Goal: Navigation & Orientation: Find specific page/section

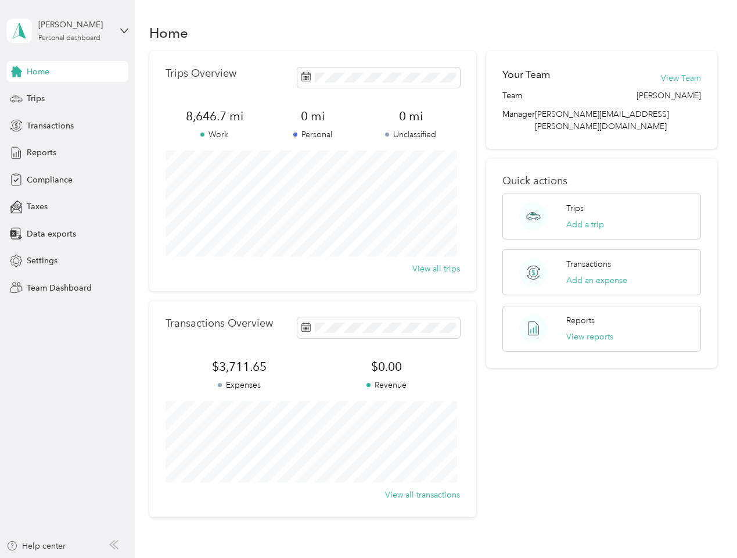
click at [368, 279] on div "Trips Overview 8,646.7 mi Work 0 mi Personal 0 mi Unclassified View all trips" at bounding box center [312, 171] width 327 height 240
click at [67, 31] on div "[PERSON_NAME]" at bounding box center [74, 25] width 73 height 12
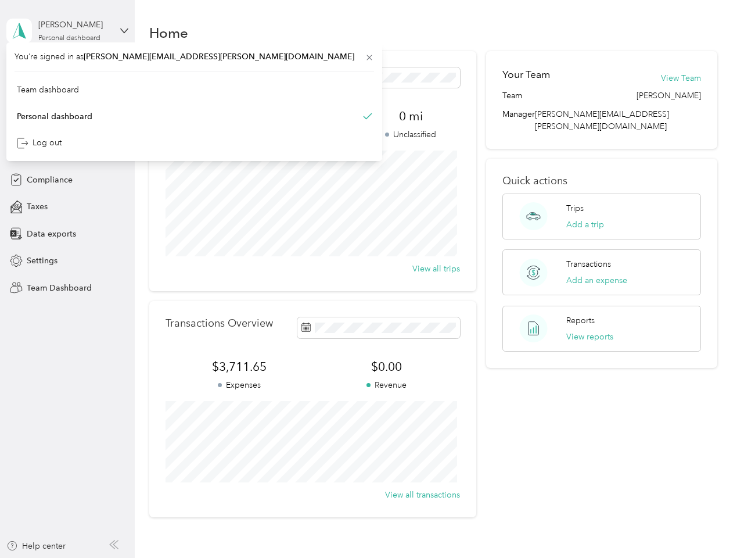
click at [67, 71] on div "You’re signed in as [PERSON_NAME][EMAIL_ADDRESS][PERSON_NAME][DOMAIN_NAME] Team…" at bounding box center [194, 101] width 376 height 119
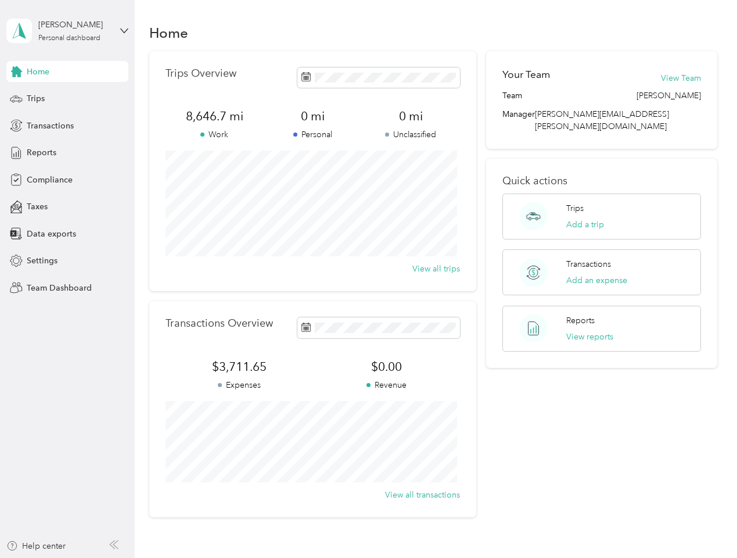
click at [16, 71] on div "You’re signed in as [PERSON_NAME][EMAIL_ADDRESS][PERSON_NAME][DOMAIN_NAME] Team…" at bounding box center [194, 101] width 376 height 119
click at [67, 99] on div "Trips" at bounding box center [67, 98] width 122 height 21
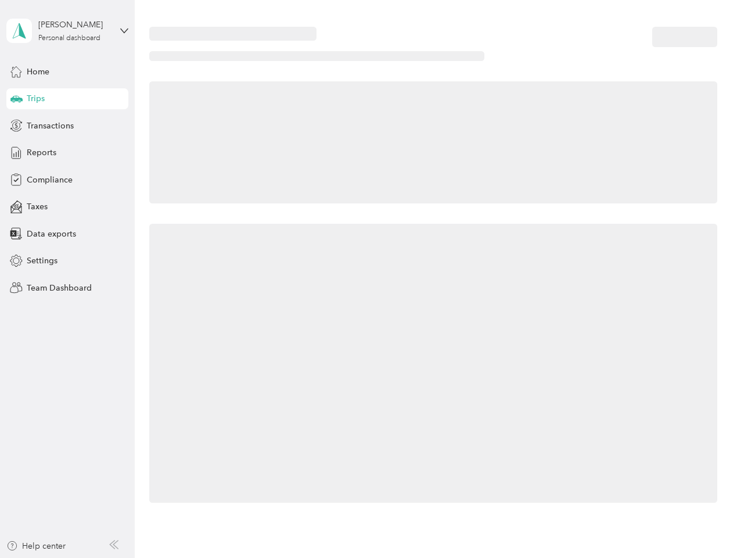
click at [16, 99] on icon at bounding box center [16, 98] width 12 height 6
click at [67, 125] on span "Transactions" at bounding box center [50, 126] width 47 height 12
click at [16, 125] on icon at bounding box center [16, 125] width 13 height 13
click at [67, 153] on div "Reports" at bounding box center [67, 152] width 122 height 21
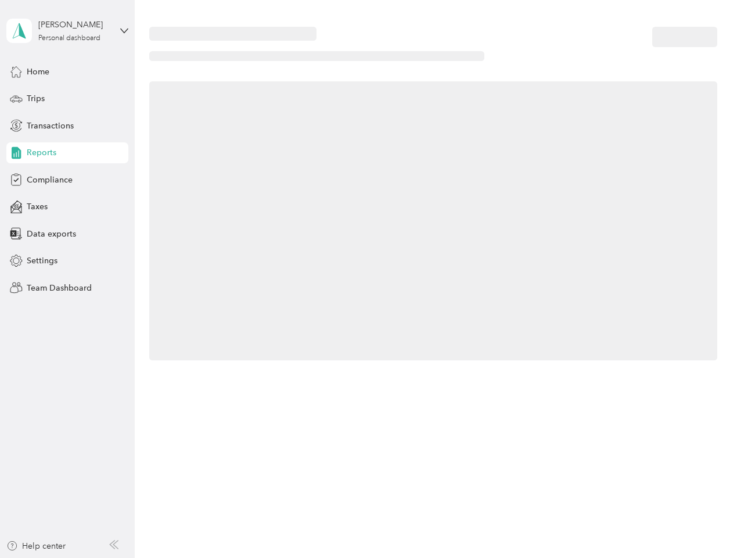
click at [16, 153] on icon at bounding box center [16, 152] width 13 height 13
